Goal: Task Accomplishment & Management: Use online tool/utility

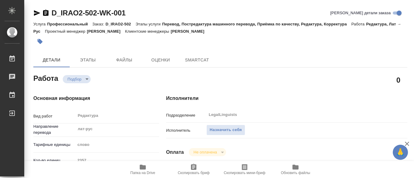
type textarea "x"
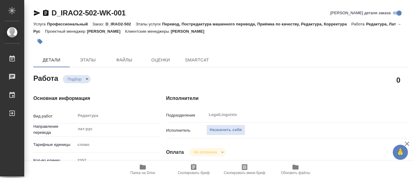
type textarea "x"
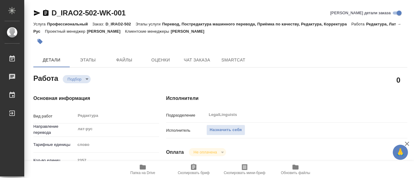
type textarea "x"
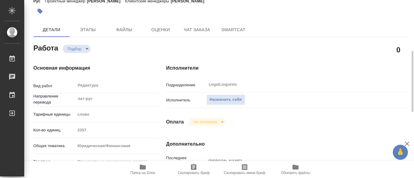
scroll to position [61, 0]
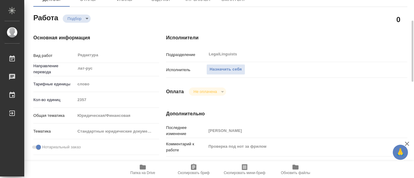
type textarea "x"
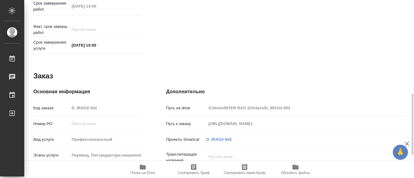
scroll to position [334, 0]
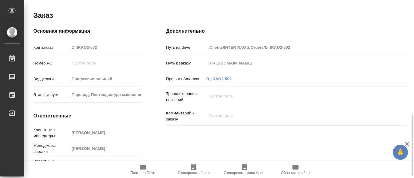
click at [142, 168] on icon "button" at bounding box center [143, 167] width 6 height 5
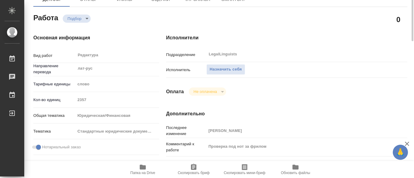
scroll to position [0, 0]
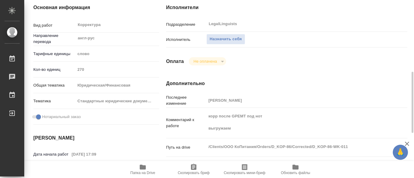
scroll to position [121, 0]
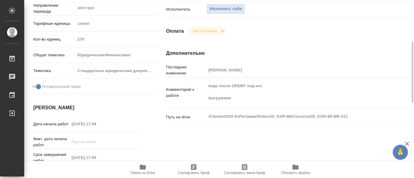
click at [143, 167] on icon "button" at bounding box center [143, 167] width 6 height 5
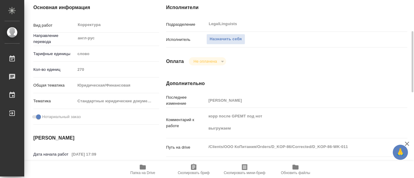
scroll to position [121, 0]
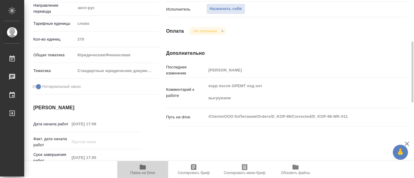
click at [142, 168] on icon "button" at bounding box center [143, 167] width 6 height 5
